Goal: Task Accomplishment & Management: Manage account settings

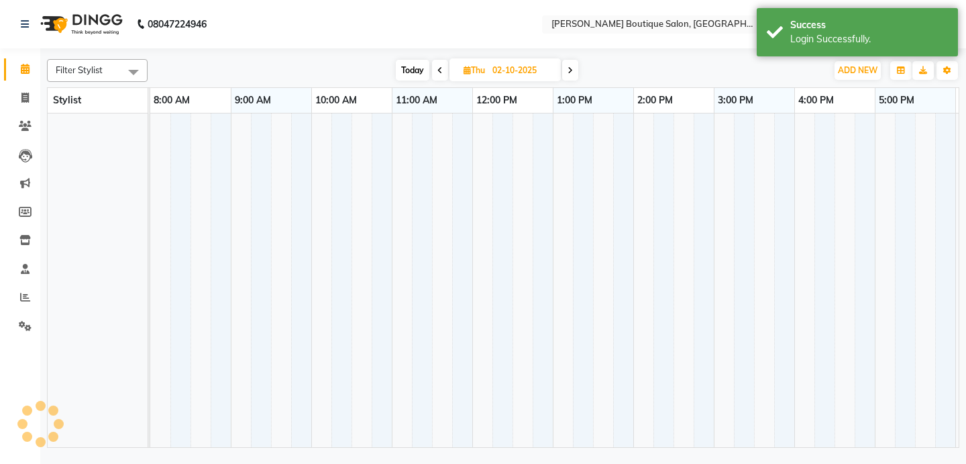
select select "en"
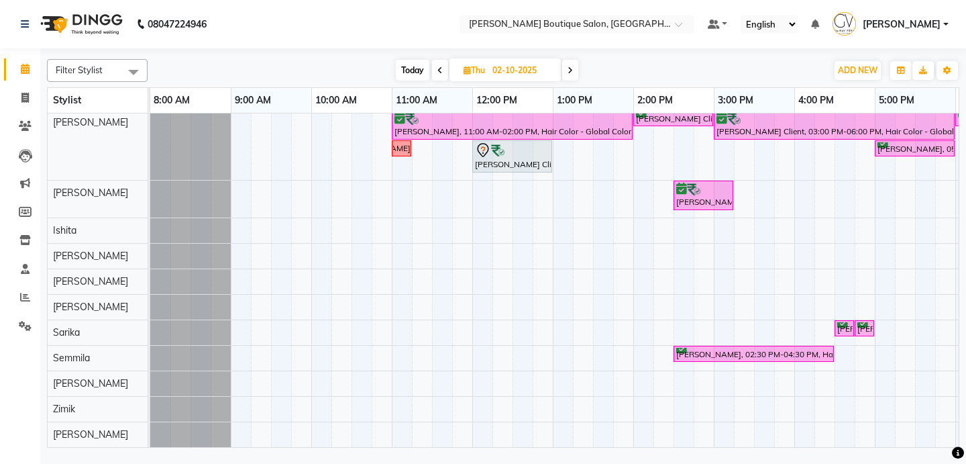
click at [402, 330] on div "[PERSON_NAME], 11:30 AM-12:30 PM, Men Grooming - Hair Cut [PERSON_NAME], 11:00 …" at bounding box center [754, 215] width 1208 height 464
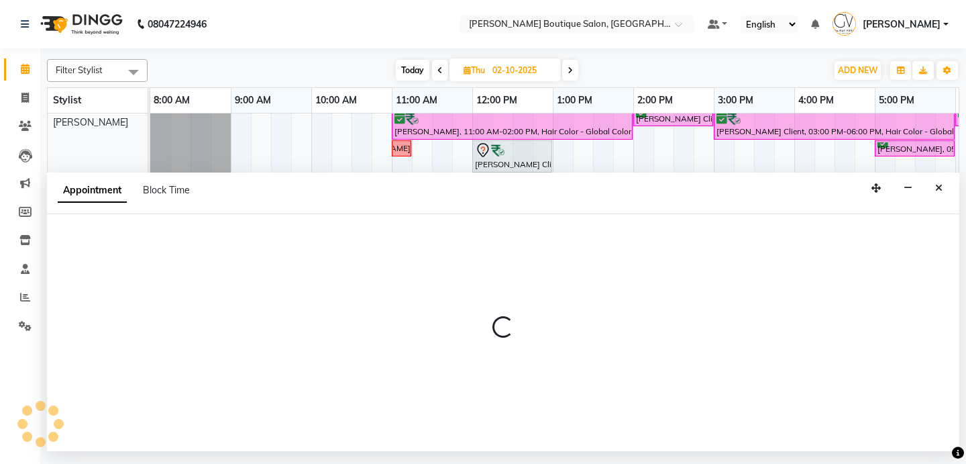
select select "43431"
select select "660"
select select "tentative"
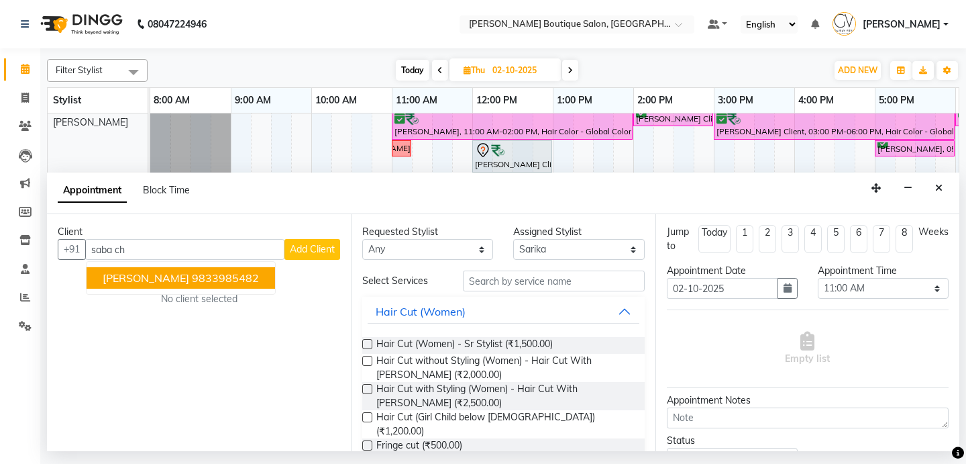
click at [218, 273] on ngb-highlight "9833985482" at bounding box center [225, 277] width 67 height 13
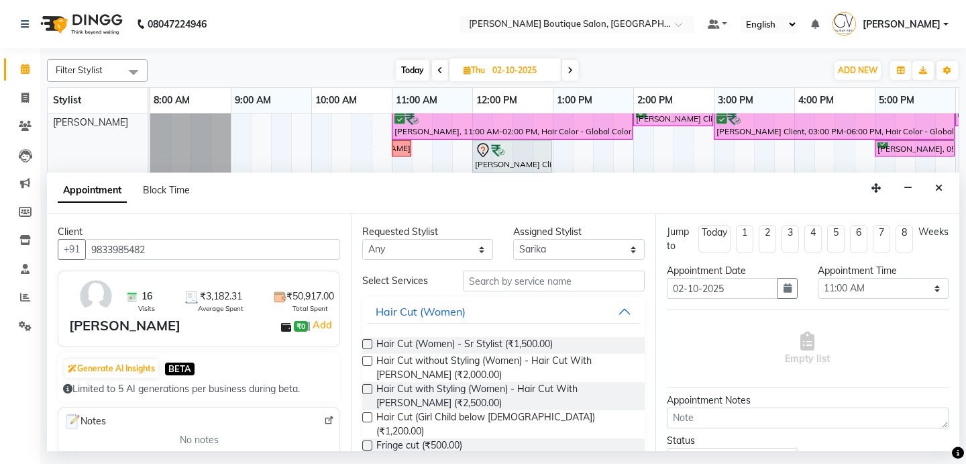
type input "9833985482"
click at [519, 278] on input "text" at bounding box center [553, 280] width 181 height 21
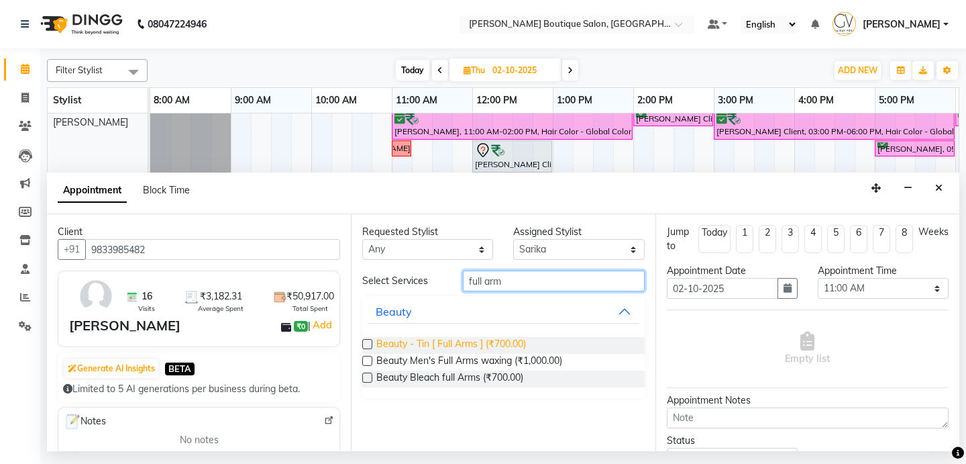
type input "full arm"
click at [486, 342] on span "Beauty - Tin [ Full Arms ] (₹700.00)" at bounding box center [451, 345] width 150 height 17
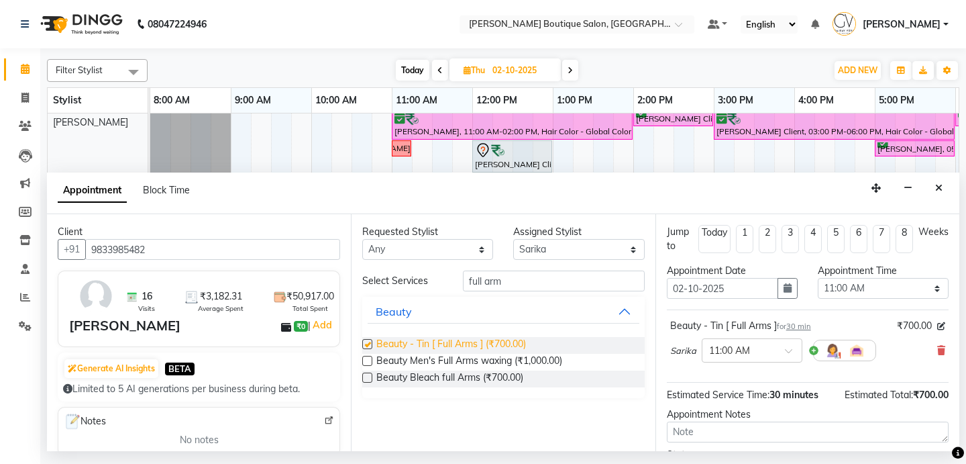
checkbox input "false"
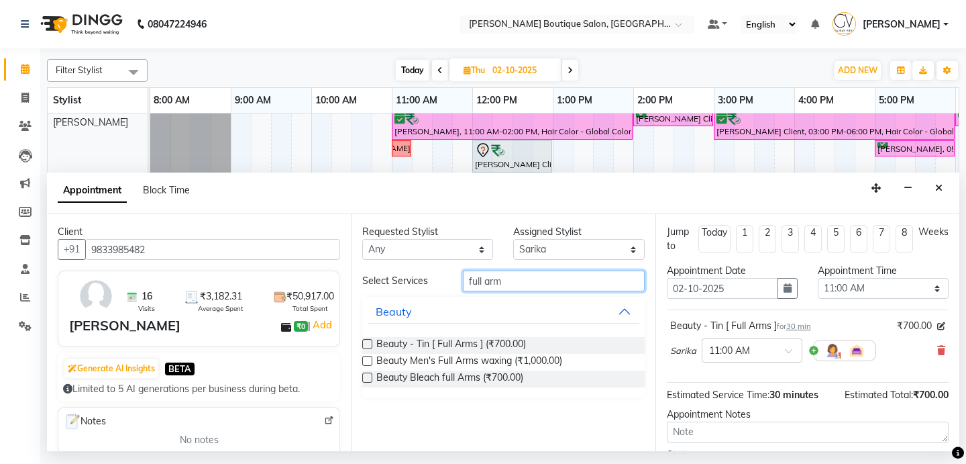
click at [534, 278] on input "full arm" at bounding box center [553, 280] width 181 height 21
type input "full legs"
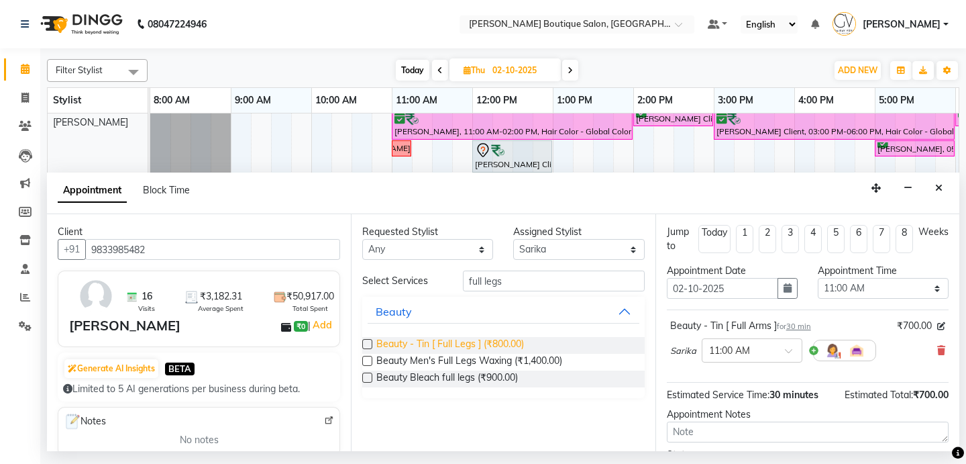
click at [497, 344] on span "Beauty - Tin [ Full Legs ] (₹800.00)" at bounding box center [450, 345] width 148 height 17
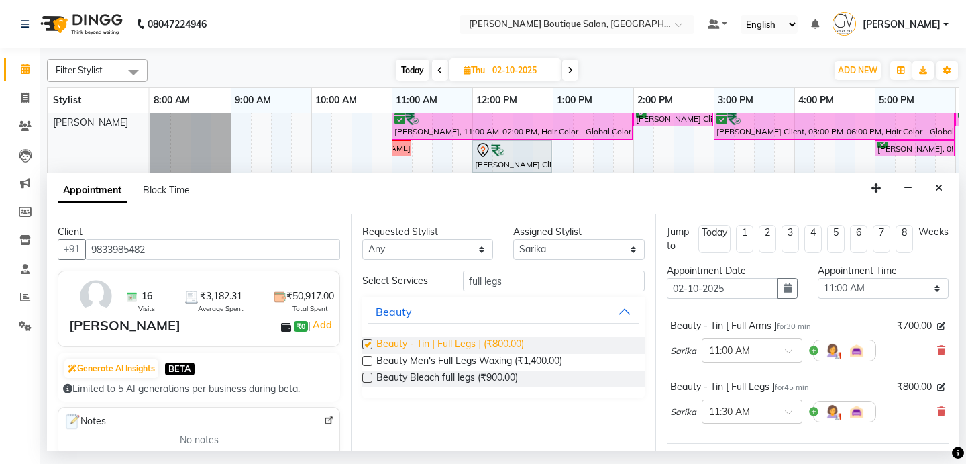
checkbox input "false"
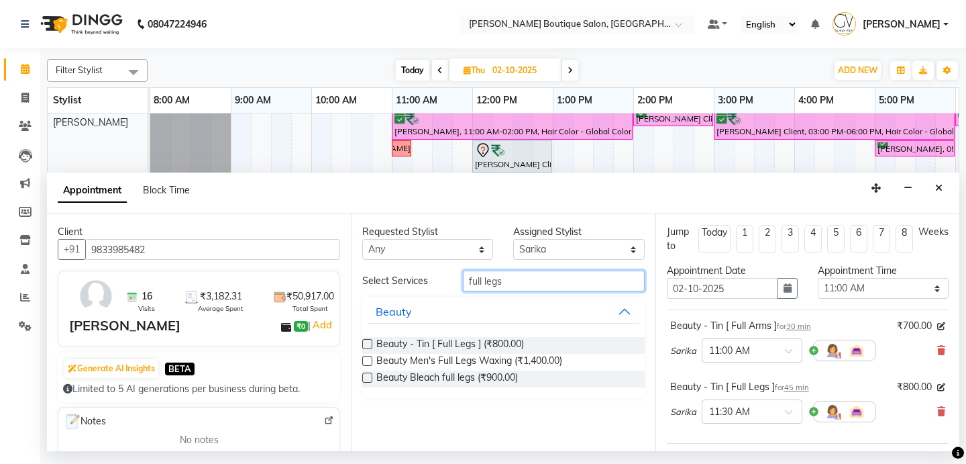
click at [541, 284] on input "full legs" at bounding box center [553, 280] width 181 height 21
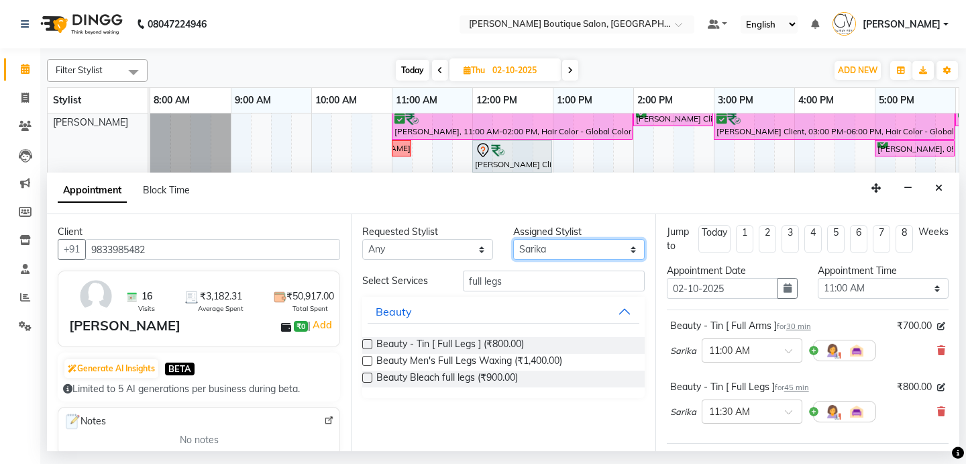
click at [572, 252] on select "Select [PERSON_NAME] [PERSON_NAME] Dablu [PERSON_NAME] Gaurav [PERSON_NAME] [PE…" at bounding box center [578, 249] width 131 height 21
select select "87818"
click at [513, 239] on select "Select [PERSON_NAME] [PERSON_NAME] Dablu [PERSON_NAME] Gaurav [PERSON_NAME] [PE…" at bounding box center [578, 249] width 131 height 21
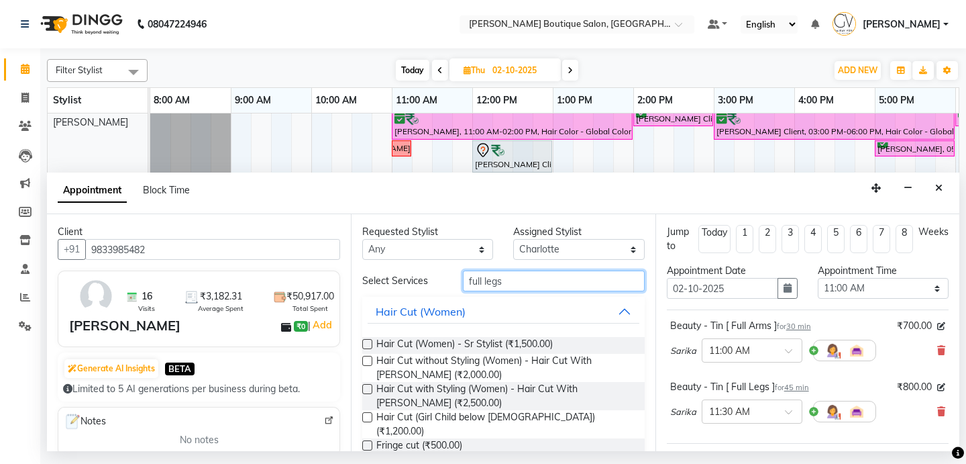
click at [513, 280] on input "full legs" at bounding box center [553, 280] width 181 height 21
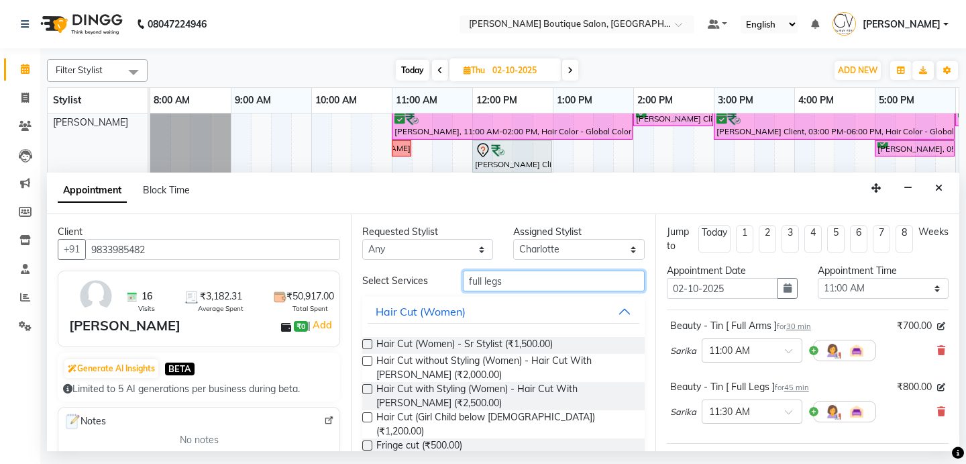
click at [513, 280] on input "full legs" at bounding box center [553, 280] width 181 height 21
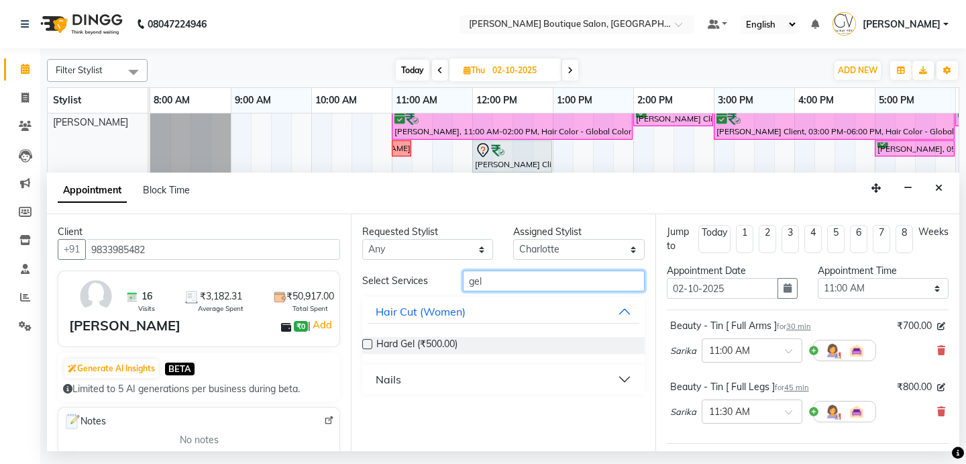
type input "gel"
click at [464, 374] on button "Nails" at bounding box center [503, 379] width 271 height 24
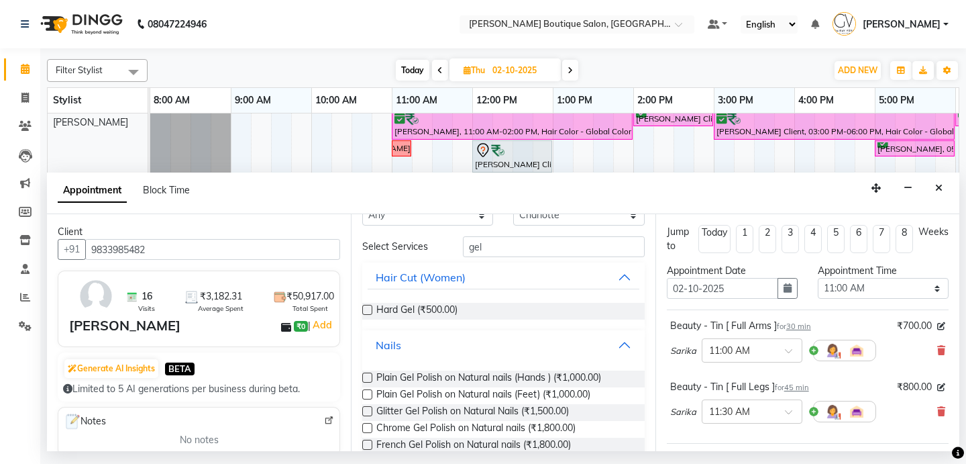
scroll to position [36, 0]
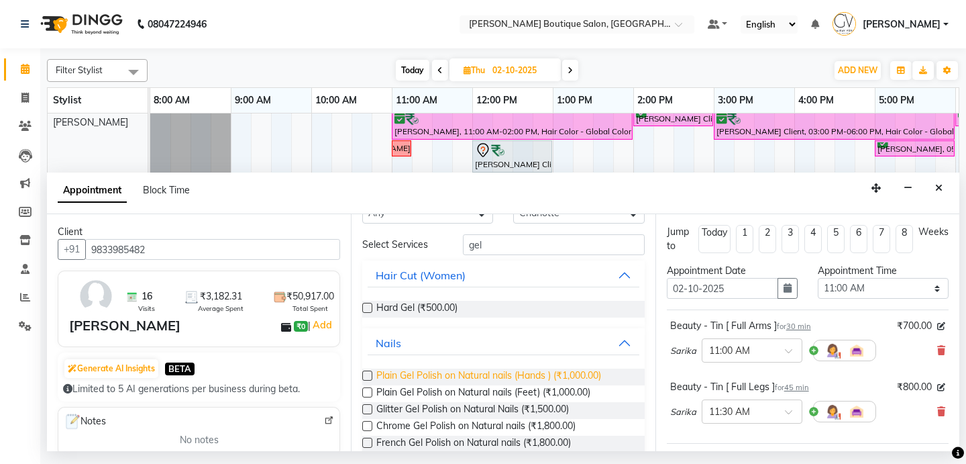
click at [477, 377] on span "Plain Gel Polish on Natural nails (Hands ) (₹1,000.00)" at bounding box center [488, 376] width 225 height 17
checkbox input "false"
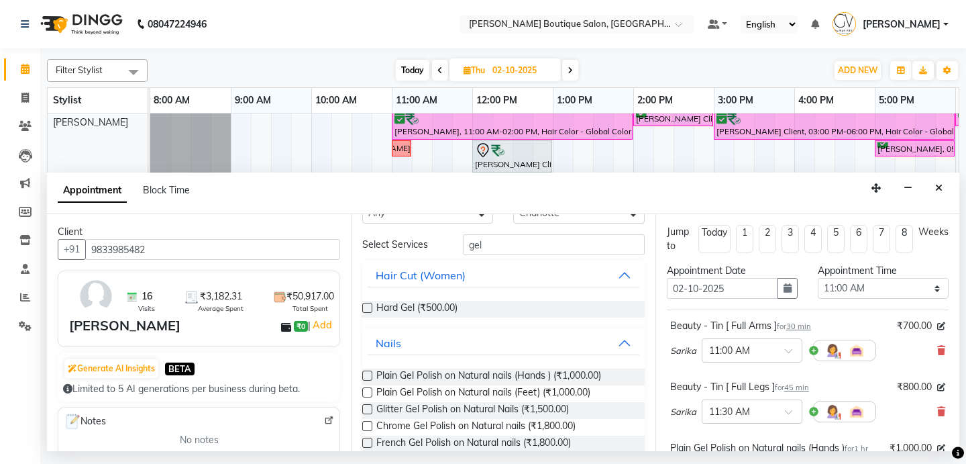
scroll to position [252, 0]
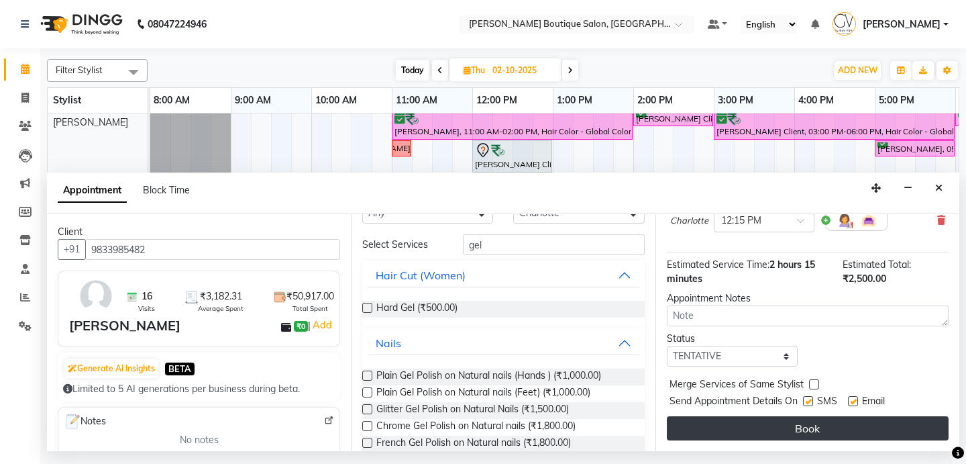
click at [788, 425] on button "Book" at bounding box center [808, 428] width 282 height 24
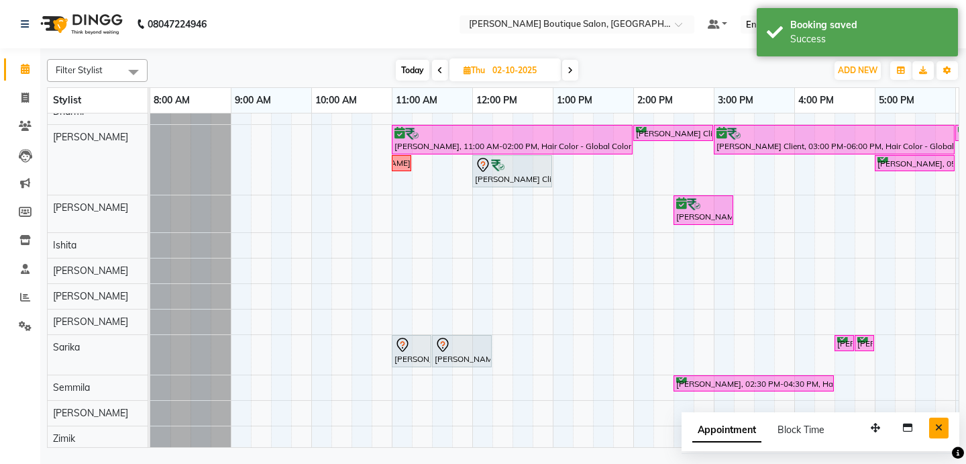
click at [937, 423] on icon "Close" at bounding box center [938, 427] width 7 height 9
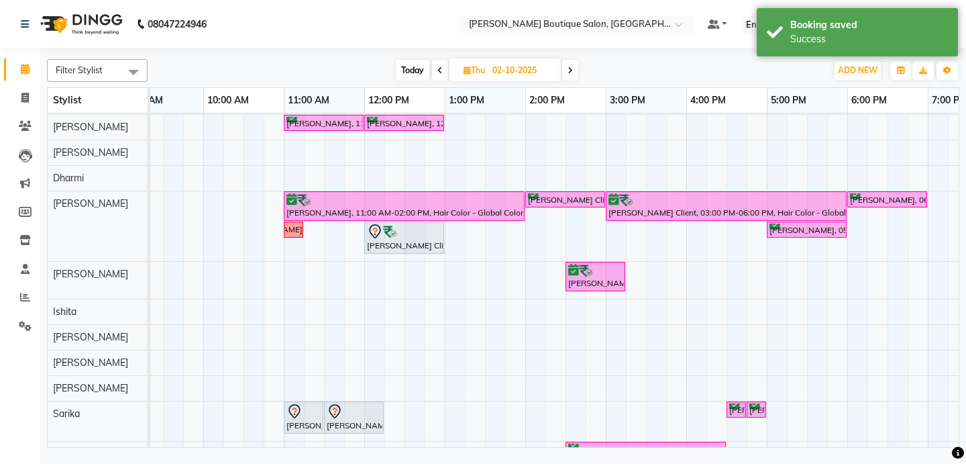
scroll to position [0, 132]
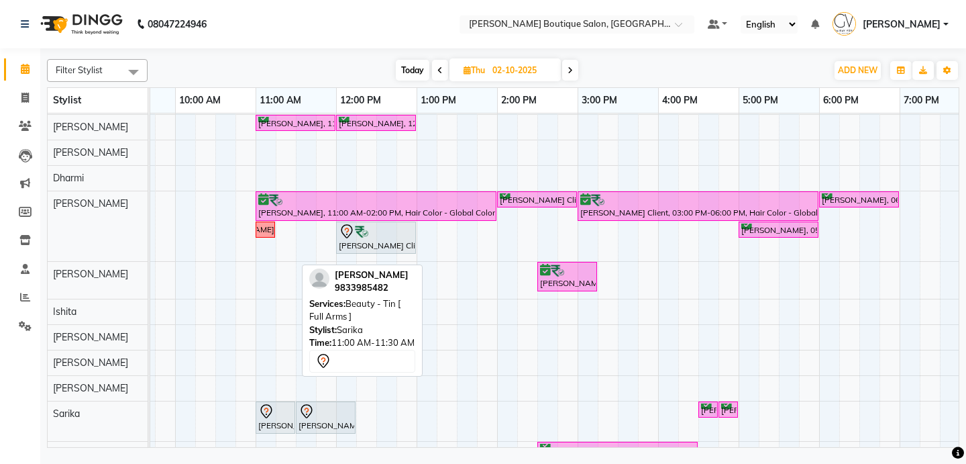
click at [270, 416] on icon at bounding box center [266, 411] width 16 height 16
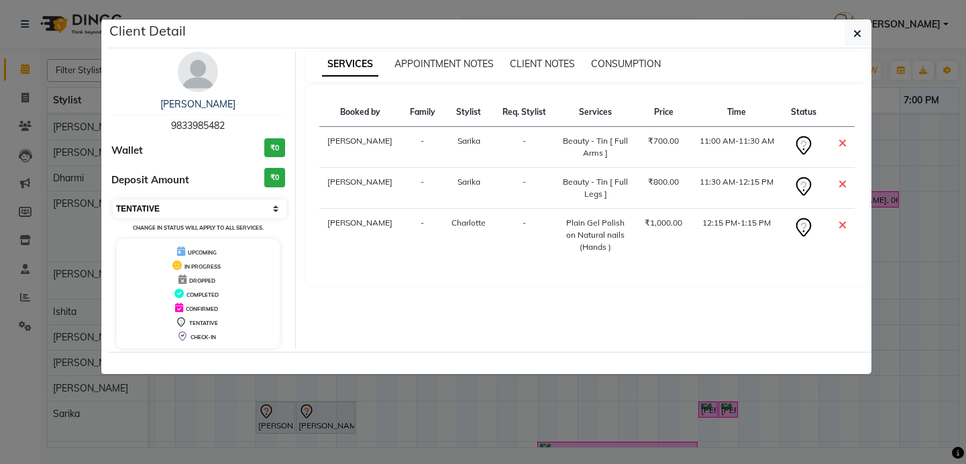
click at [238, 210] on select "Select CONFIRMED TENTATIVE" at bounding box center [200, 208] width 174 height 19
select select "6"
click at [113, 199] on select "Select CONFIRMED TENTATIVE" at bounding box center [200, 208] width 174 height 19
click at [862, 37] on button "button" at bounding box center [857, 33] width 25 height 25
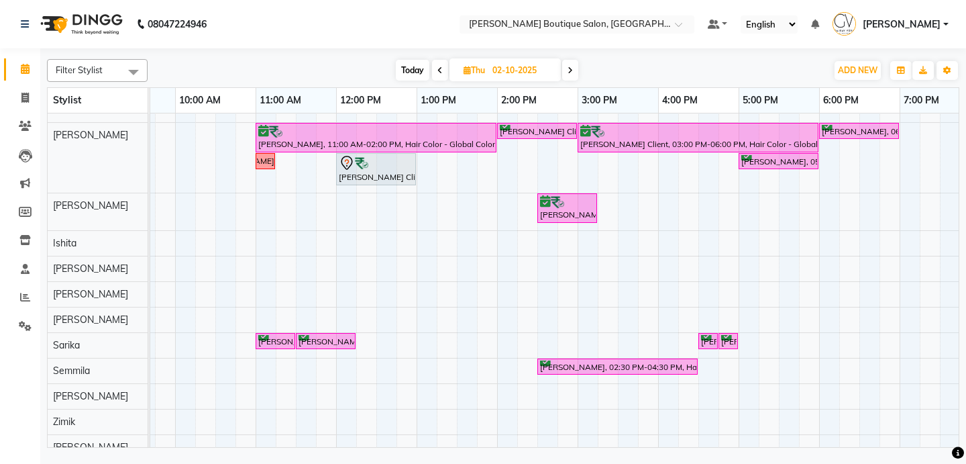
scroll to position [126, 0]
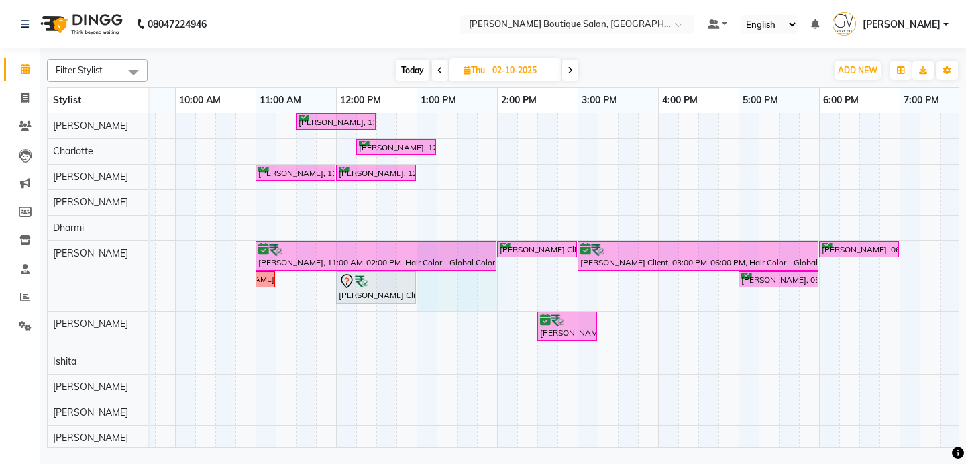
drag, startPoint x: 424, startPoint y: 291, endPoint x: 486, endPoint y: 294, distance: 62.5
click at [486, 294] on div "[PERSON_NAME], 11:30 AM-12:30 PM, Men Grooming - Hair Cut [PERSON_NAME], 12:15 …" at bounding box center [618, 345] width 1208 height 464
select select "35410"
select select "tentative"
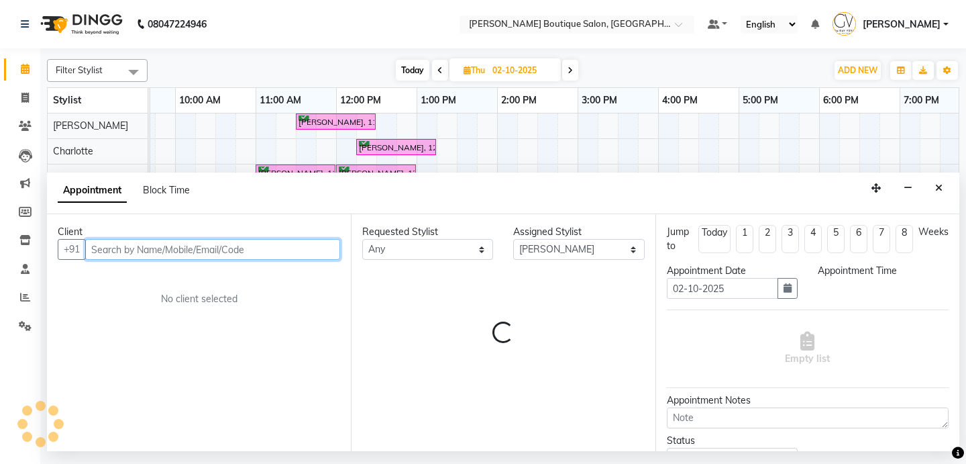
select select "780"
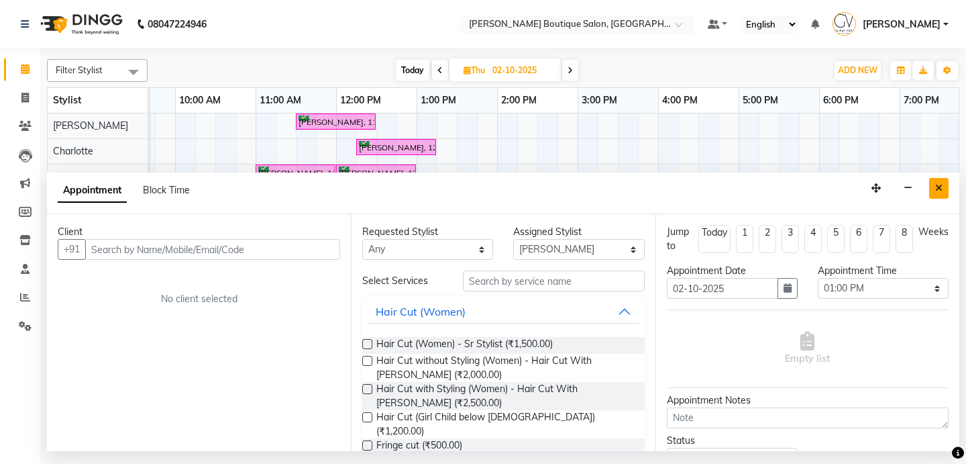
click at [936, 188] on icon "Close" at bounding box center [938, 187] width 7 height 9
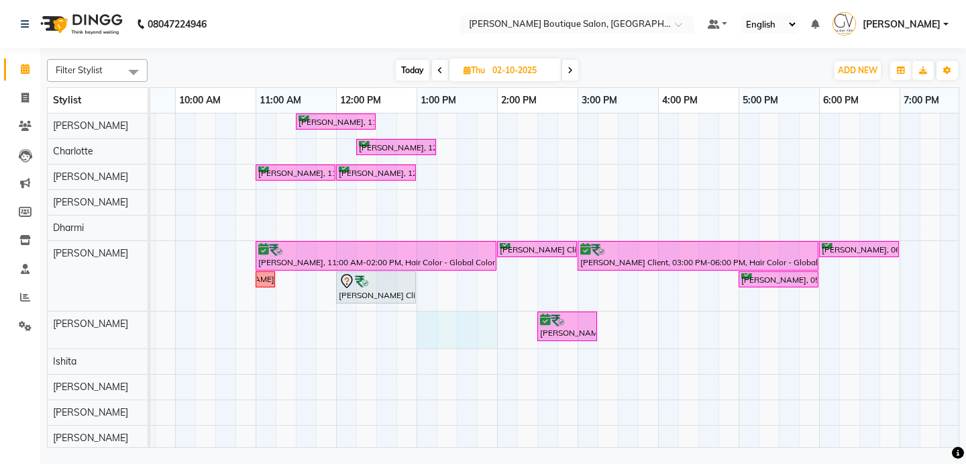
drag, startPoint x: 429, startPoint y: 324, endPoint x: 484, endPoint y: 321, distance: 55.1
click at [484, 321] on div "[PERSON_NAME], 11:30 AM-12:30 PM, Men Grooming - Hair Cut [PERSON_NAME], 12:15 …" at bounding box center [618, 345] width 1208 height 464
select select "35504"
select select "780"
select select "tentative"
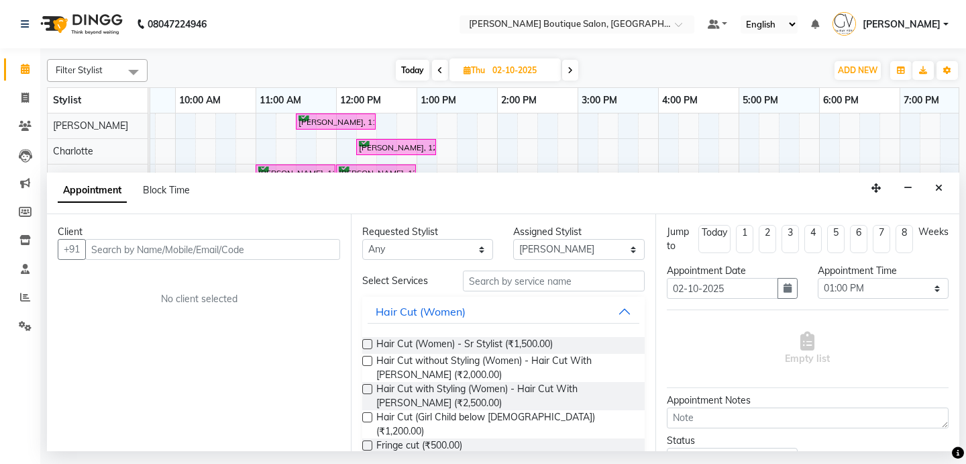
click at [166, 182] on div "Appointment Block Time" at bounding box center [132, 193] width 148 height 30
click at [166, 191] on span "Block Time" at bounding box center [166, 190] width 47 height 12
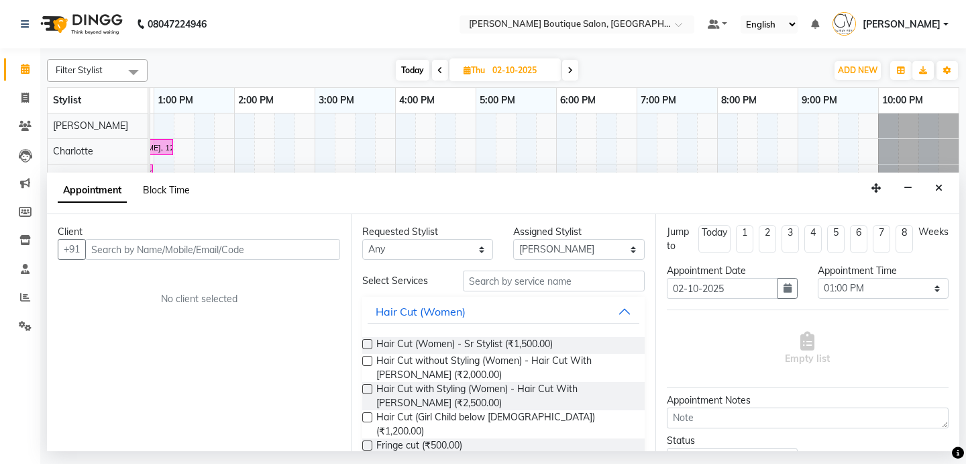
select select "35504"
select select "780"
select select "840"
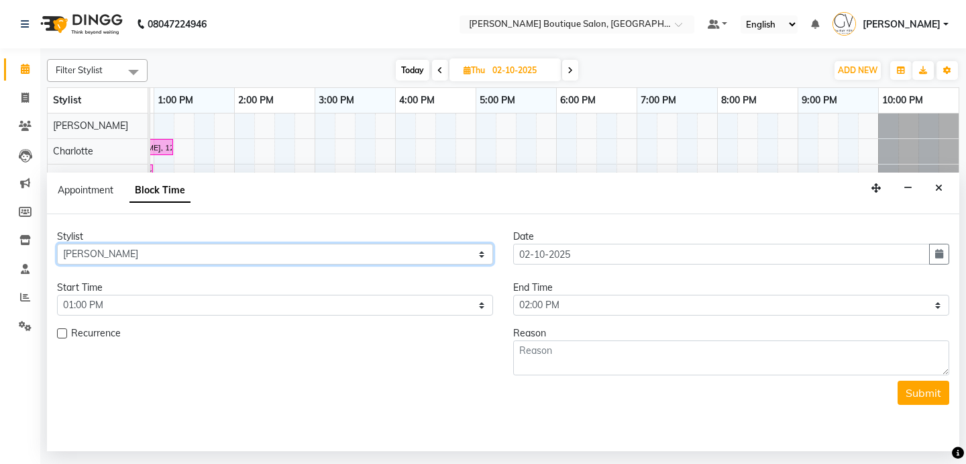
click at [420, 258] on select "Select [PERSON_NAME] [PERSON_NAME] Dablu [PERSON_NAME] Gaurav [PERSON_NAME] [PE…" at bounding box center [275, 254] width 436 height 21
select select "35410"
click at [57, 244] on select "Select [PERSON_NAME] [PERSON_NAME] Dablu [PERSON_NAME] Gaurav [PERSON_NAME] [PE…" at bounding box center [275, 254] width 436 height 21
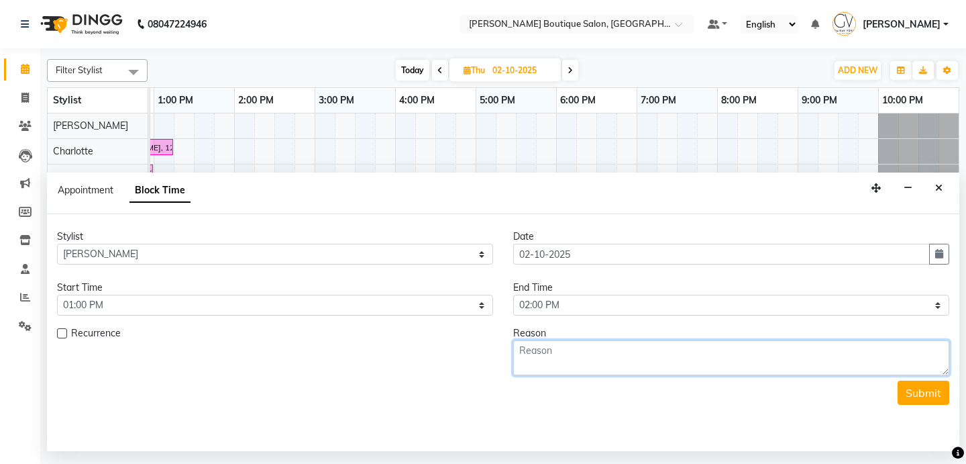
click at [554, 348] on textarea at bounding box center [731, 357] width 436 height 35
type textarea "Meeting"
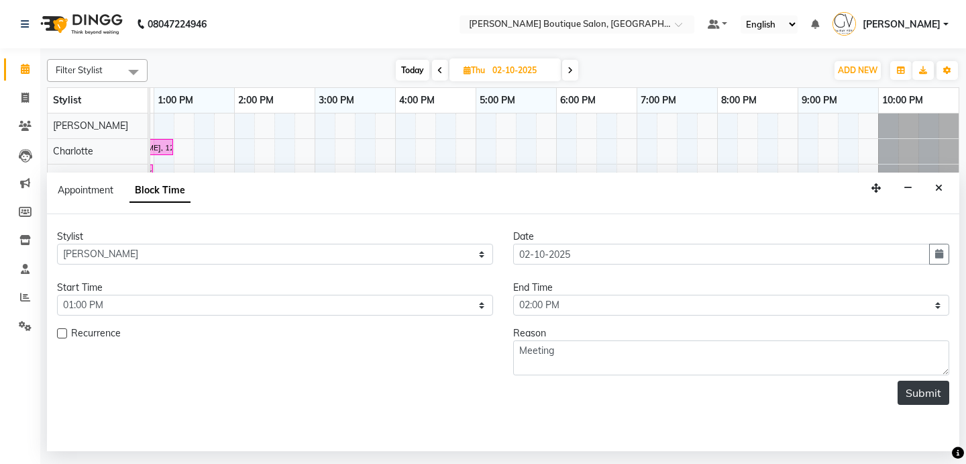
click at [922, 390] on button "Submit" at bounding box center [924, 392] width 52 height 24
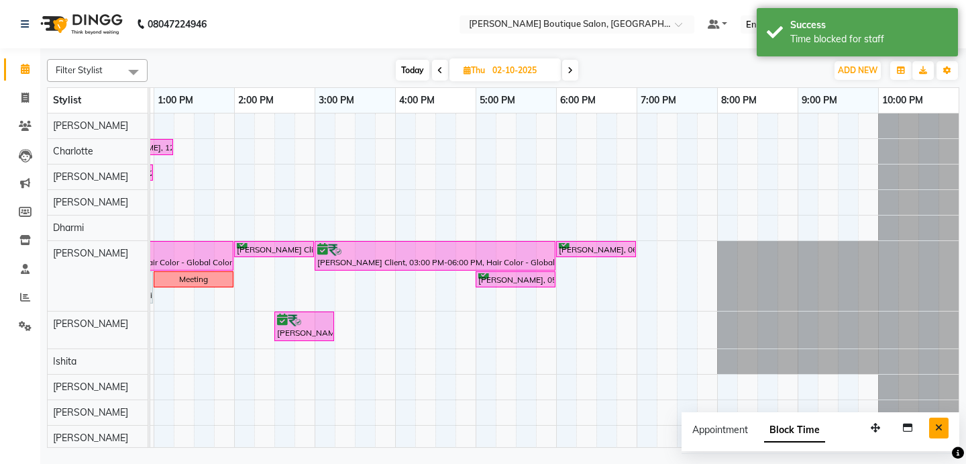
click at [938, 428] on icon "Close" at bounding box center [938, 427] width 7 height 9
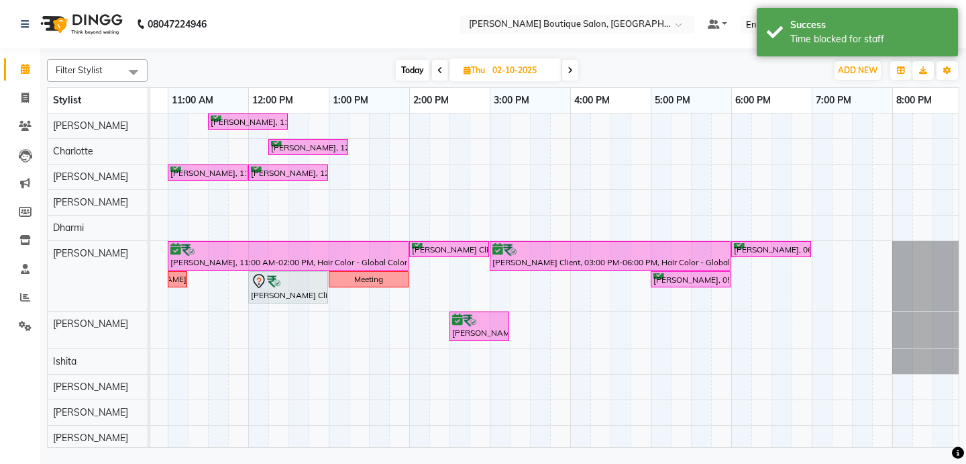
scroll to position [0, 221]
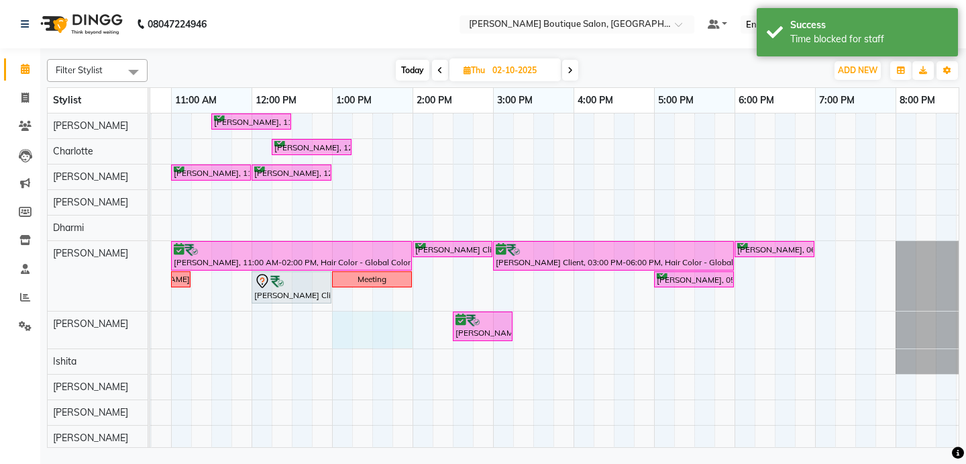
drag, startPoint x: 338, startPoint y: 325, endPoint x: 403, endPoint y: 325, distance: 64.4
click at [403, 325] on div "[PERSON_NAME], 11:30 AM-12:30 PM, Men Grooming - Hair Cut [PERSON_NAME], 12:15 …" at bounding box center [534, 345] width 1208 height 464
select select "35504"
select select "780"
select select "tentative"
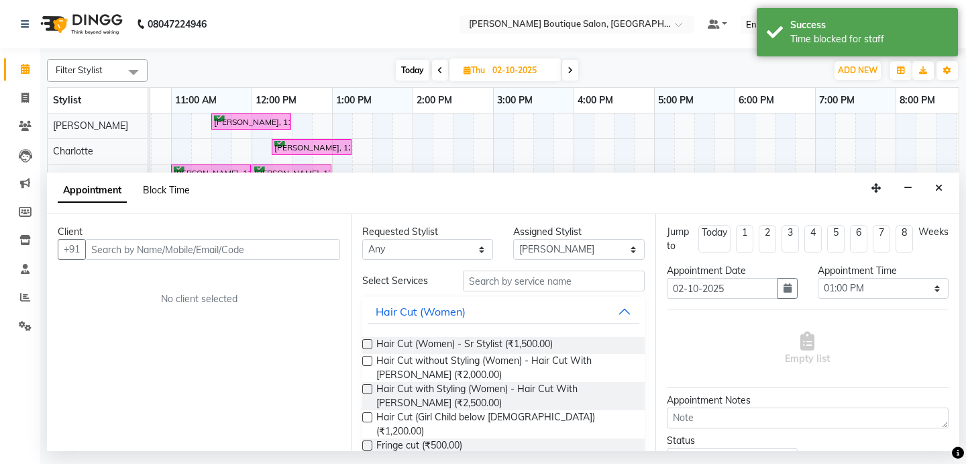
click at [166, 187] on span "Block Time" at bounding box center [166, 190] width 47 height 12
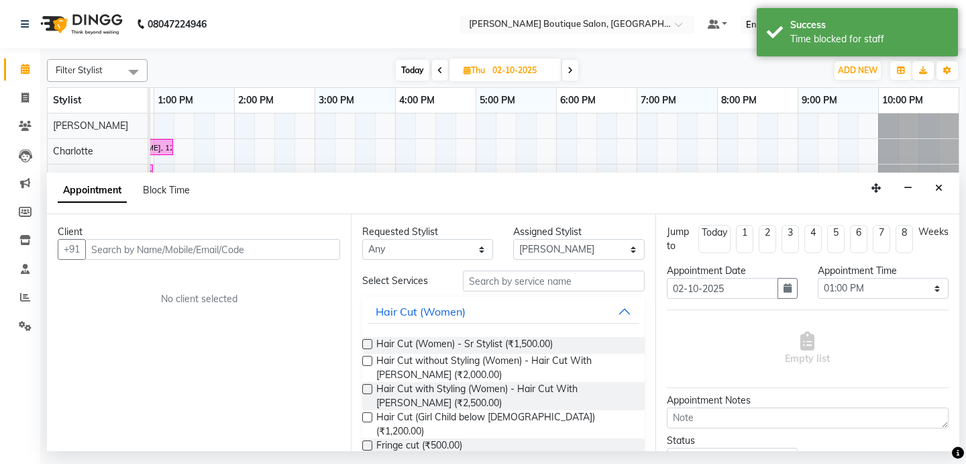
select select "35504"
select select "780"
select select "840"
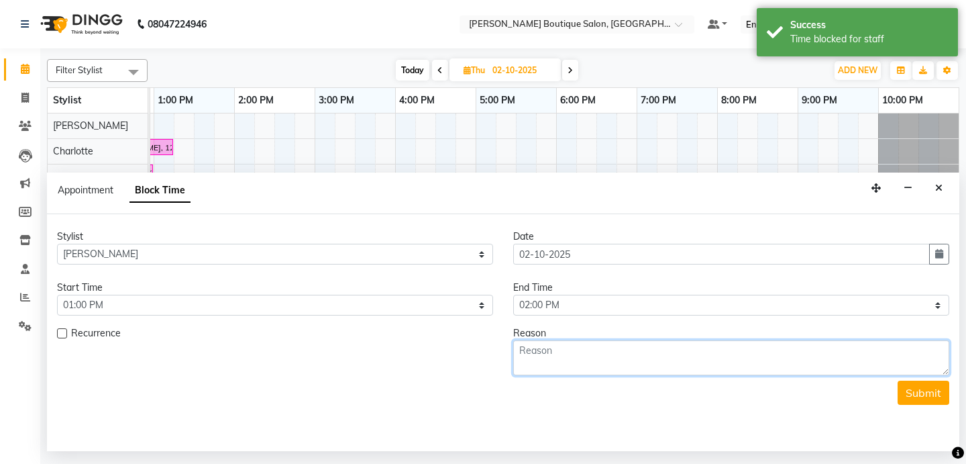
click at [534, 356] on textarea at bounding box center [731, 357] width 436 height 35
type textarea "Meeting"
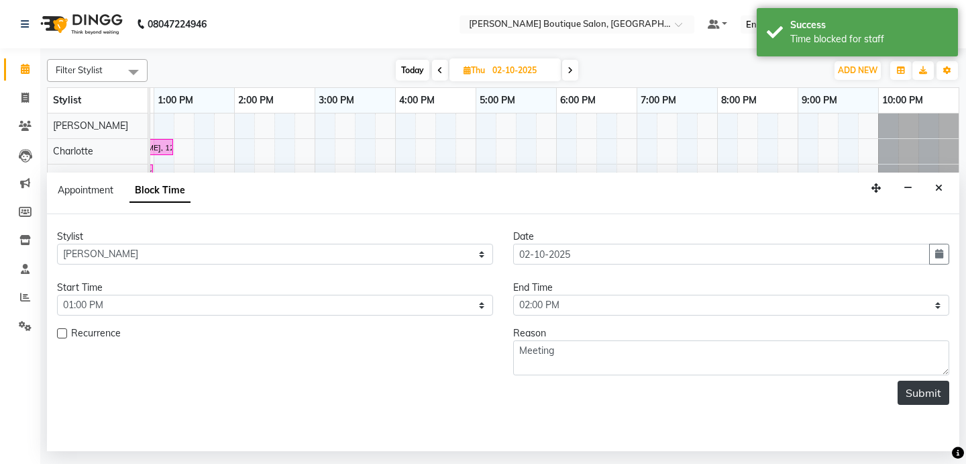
click at [914, 388] on button "Submit" at bounding box center [924, 392] width 52 height 24
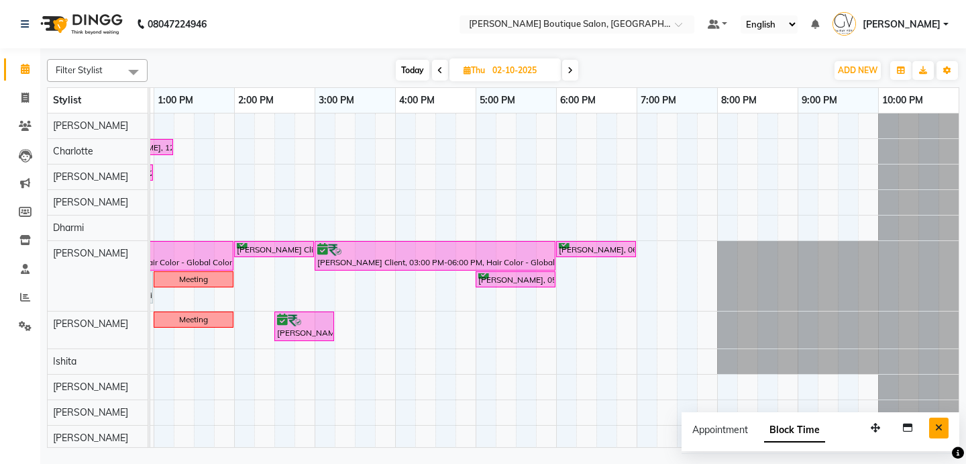
click at [943, 432] on button "Close" at bounding box center [938, 427] width 19 height 21
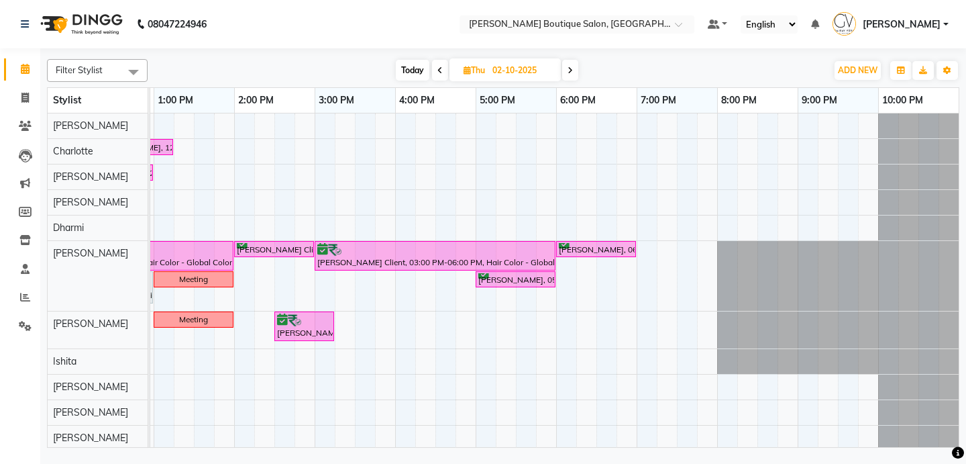
click at [926, 32] on link "[PERSON_NAME]" at bounding box center [891, 24] width 116 height 22
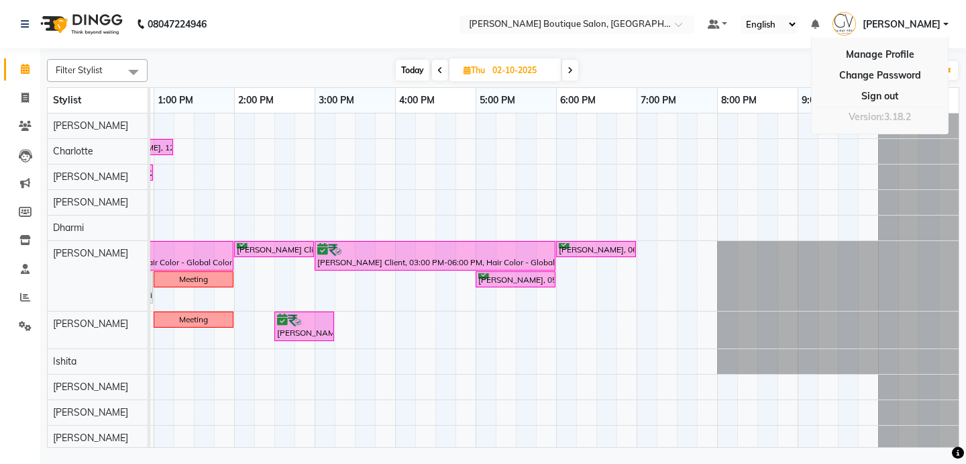
click at [881, 108] on div "Version:3.18.2" at bounding box center [880, 116] width 123 height 19
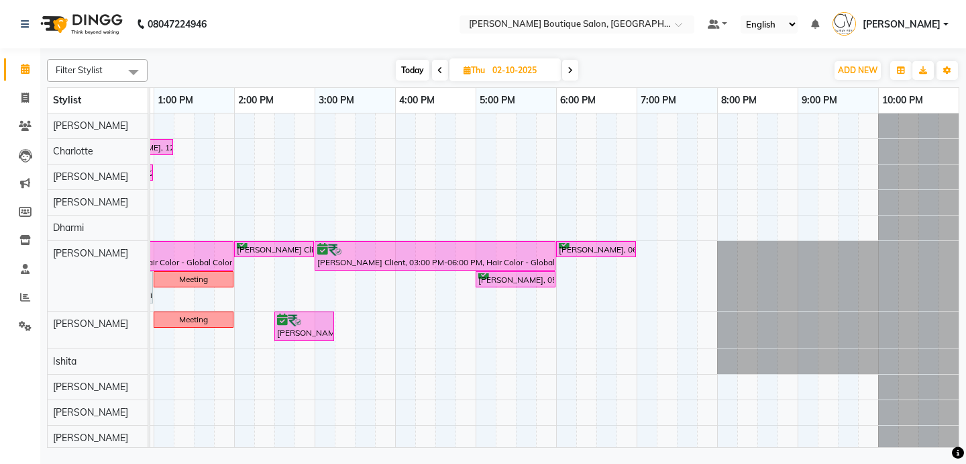
click at [916, 22] on span "[PERSON_NAME]" at bounding box center [902, 24] width 78 height 14
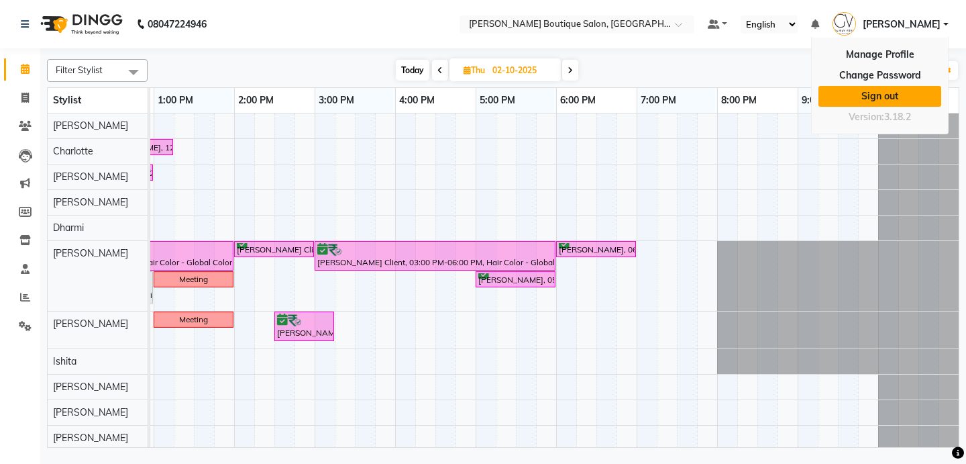
click at [900, 97] on link "Sign out" at bounding box center [880, 96] width 123 height 21
